Goal: Find specific page/section: Find specific page/section

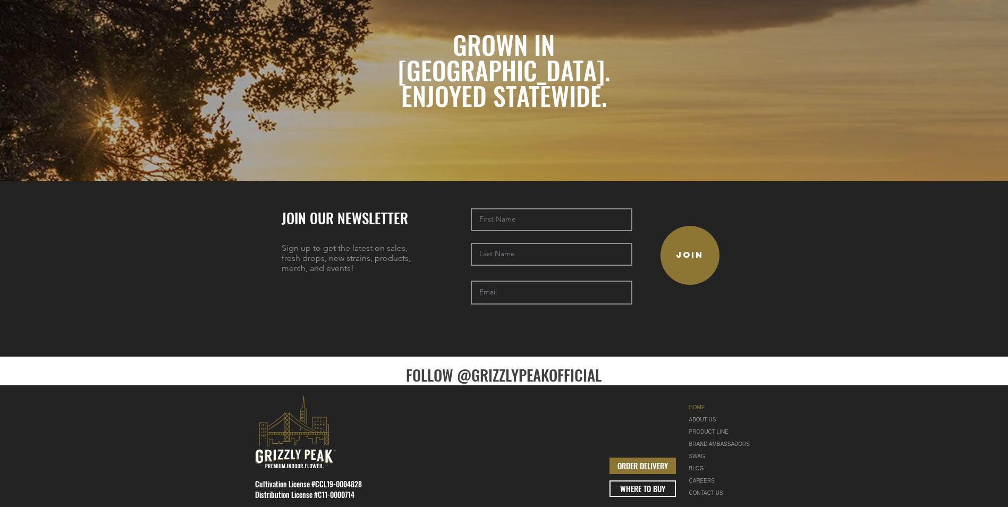
scroll to position [2331, 0]
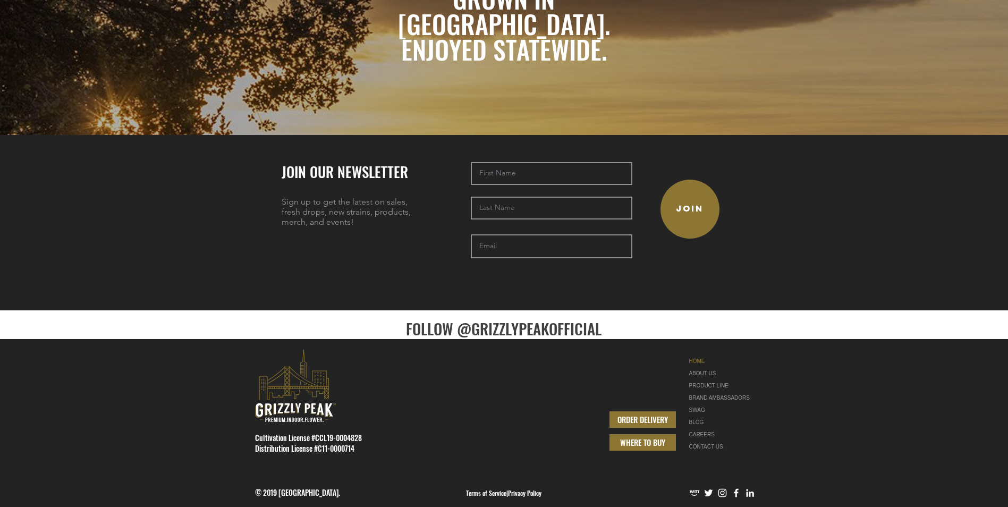
click at [642, 437] on span "WHERE TO BUY" at bounding box center [642, 442] width 45 height 11
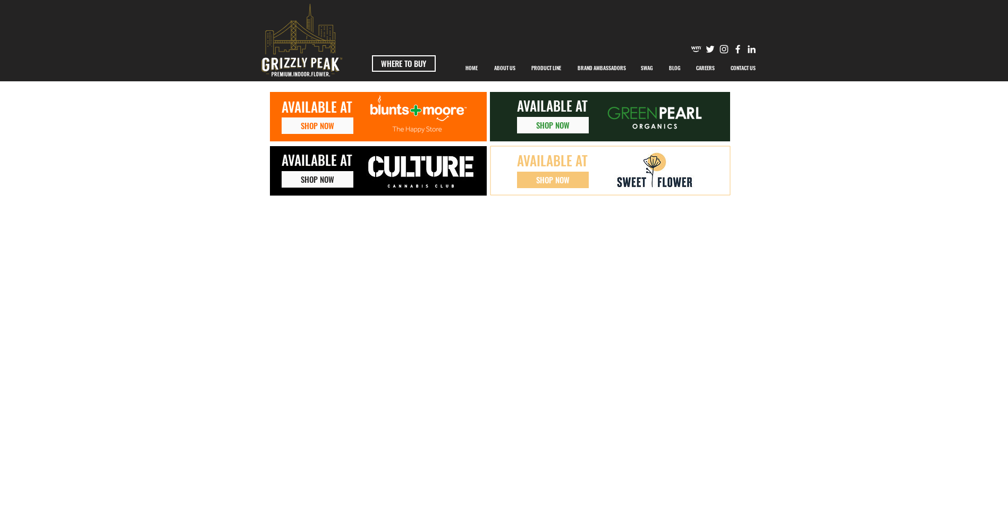
click at [354, 173] on icon at bounding box center [378, 170] width 217 height 49
click at [601, 64] on p "BRAND AMBASSADORS" at bounding box center [601, 68] width 59 height 27
click at [599, 62] on p "BRAND AMBASSADORS" at bounding box center [601, 68] width 59 height 27
